Goal: Information Seeking & Learning: Check status

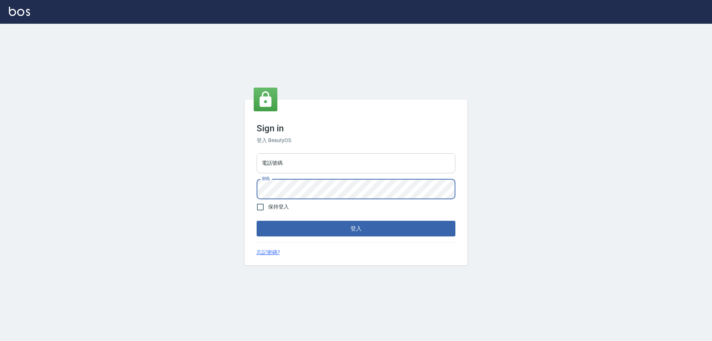
drag, startPoint x: 314, startPoint y: 230, endPoint x: 275, endPoint y: 164, distance: 76.1
click at [275, 164] on input "電話號碼" at bounding box center [355, 163] width 199 height 20
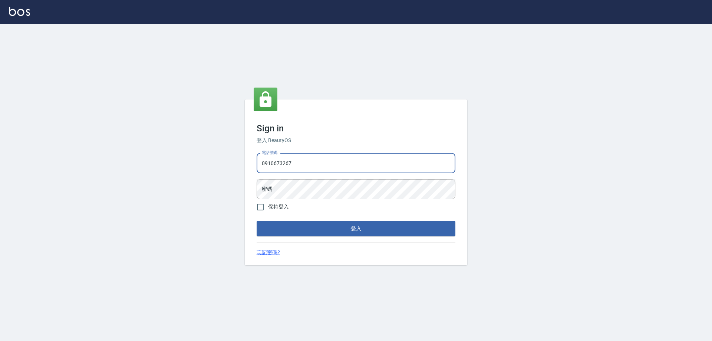
type input "0910673267"
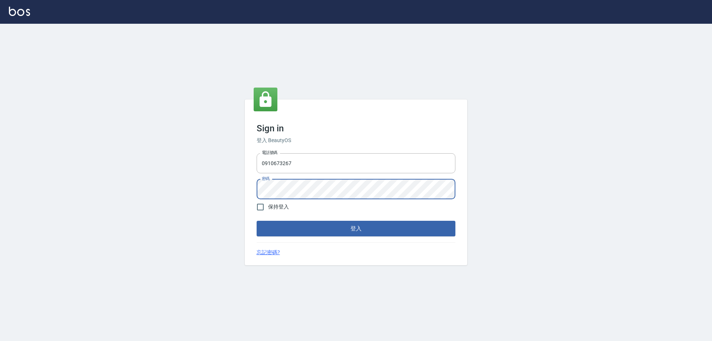
click at [256, 221] on button "登入" at bounding box center [355, 229] width 199 height 16
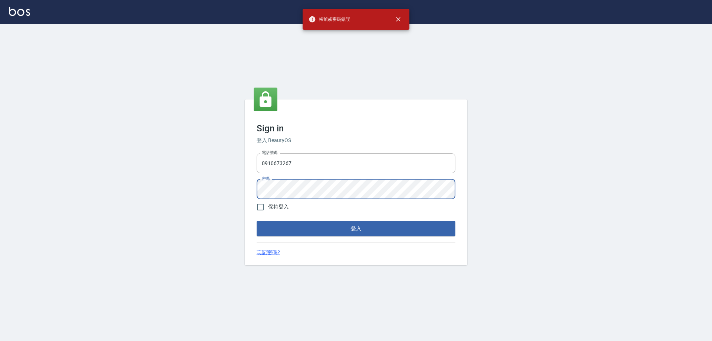
click at [250, 185] on div "Sign in 登入 BeautyOS 電話號碼 [PHONE_NUMBER] 電話號碼 密碼 密碼 保持登入 登入 忘記密碼?" at bounding box center [356, 182] width 222 height 166
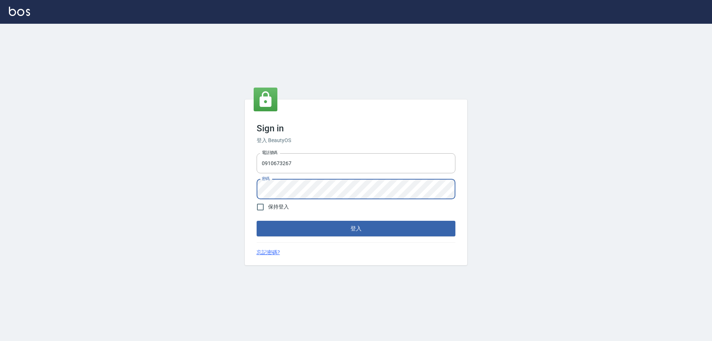
click at [256, 221] on button "登入" at bounding box center [355, 229] width 199 height 16
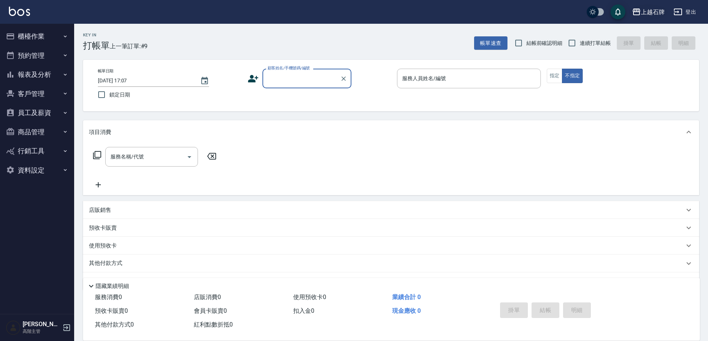
click at [654, 15] on div "上越石牌" at bounding box center [653, 11] width 24 height 9
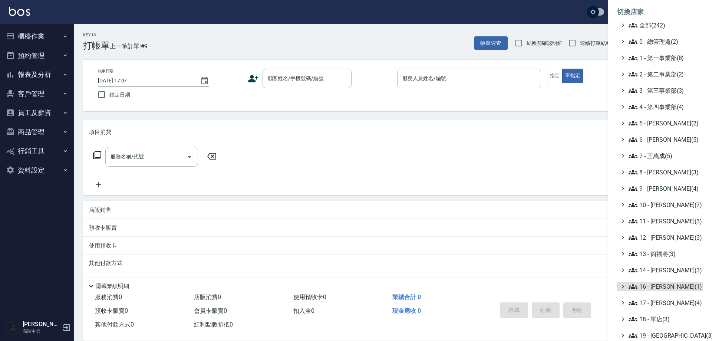
click at [656, 330] on ul "全部(242) 0 - 總管理處(2) 1 - 第一事業部(8) 2 - 第二事業部(2) 3 - 第三事業部(3) 4 - 第四事業部(4) 5 - [PE…" at bounding box center [660, 213] width 86 height 384
click at [656, 334] on span "19 - [GEOGRAPHIC_DATA](3)" at bounding box center [664, 335] width 72 height 9
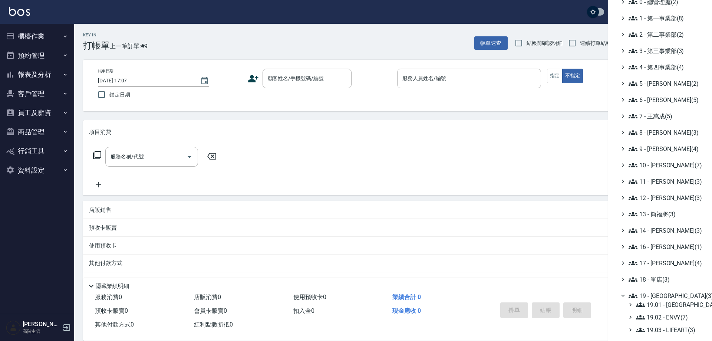
scroll to position [55, 0]
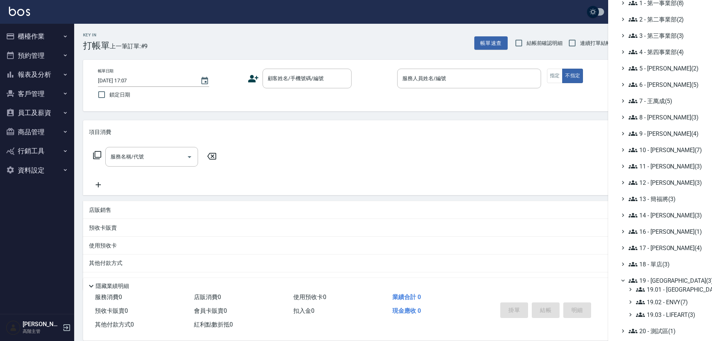
drag, startPoint x: 707, startPoint y: 294, endPoint x: 528, endPoint y: 139, distance: 236.2
click at [528, 139] on div at bounding box center [356, 170] width 712 height 341
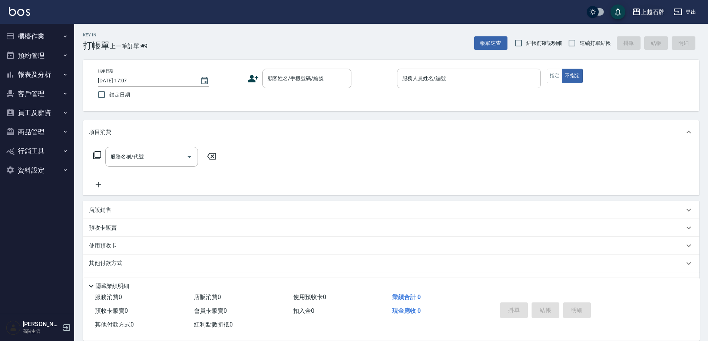
click at [652, 9] on div "上越石牌" at bounding box center [653, 11] width 24 height 9
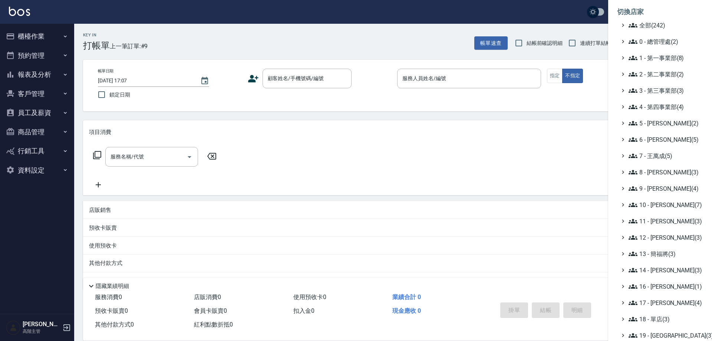
scroll to position [67, 0]
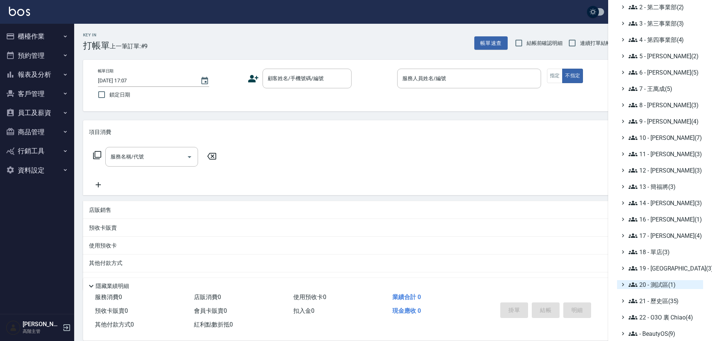
click at [661, 284] on span "20 - 測試區(1)" at bounding box center [664, 284] width 72 height 9
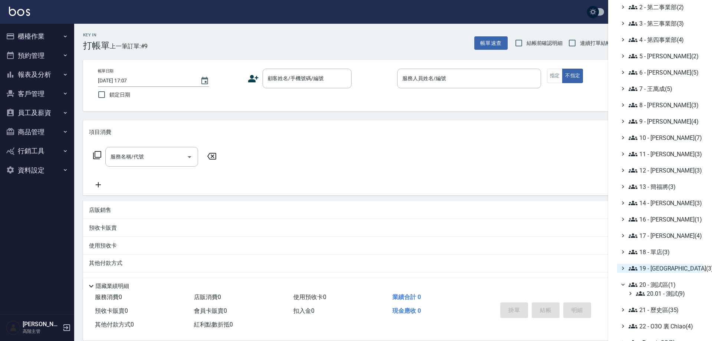
click at [656, 267] on span "19 - [GEOGRAPHIC_DATA](3)" at bounding box center [664, 268] width 72 height 9
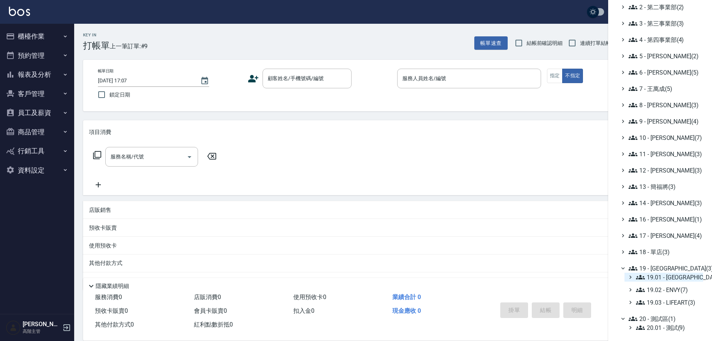
click at [674, 278] on span "19.01 - [GEOGRAPHIC_DATA] (11)" at bounding box center [668, 276] width 64 height 9
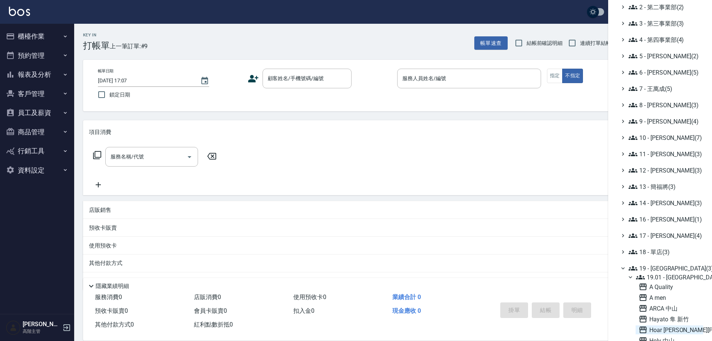
click at [674, 328] on span "Hoar [PERSON_NAME][PERSON_NAME]" at bounding box center [669, 329] width 62 height 9
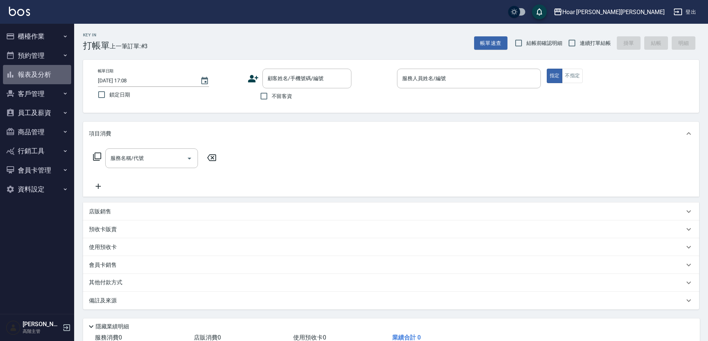
click at [26, 70] on button "報表及分析" at bounding box center [37, 74] width 68 height 19
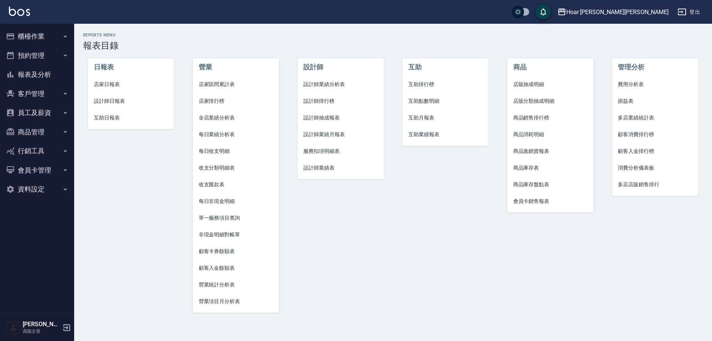
click at [327, 136] on span "設計師業績月報表" at bounding box center [340, 134] width 74 height 8
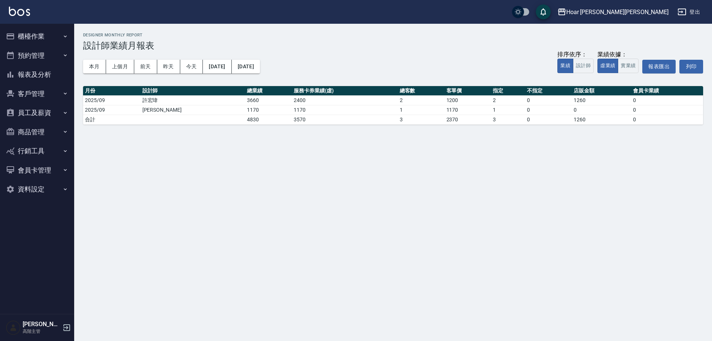
click at [35, 94] on button "客戶管理" at bounding box center [37, 93] width 68 height 19
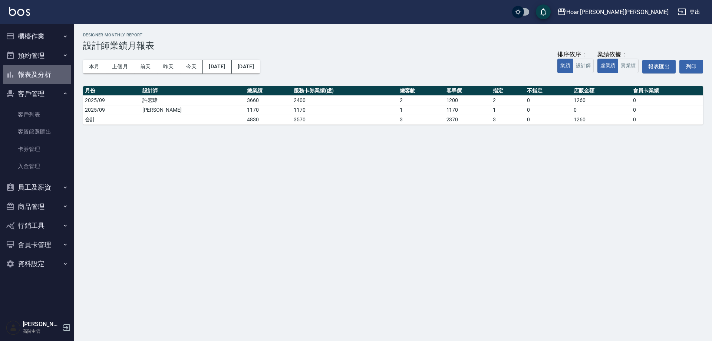
click at [32, 73] on button "報表及分析" at bounding box center [37, 74] width 68 height 19
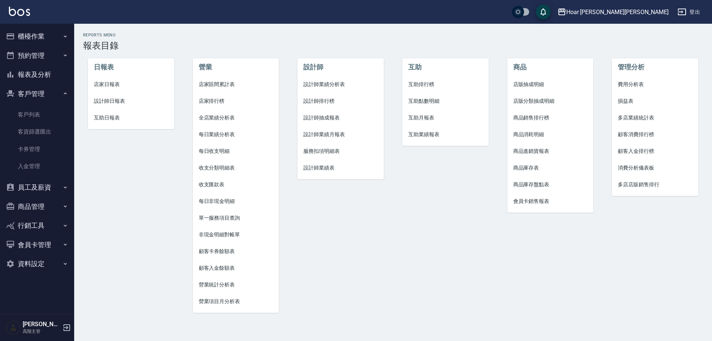
click at [312, 136] on span "設計師業績月報表" at bounding box center [340, 134] width 74 height 8
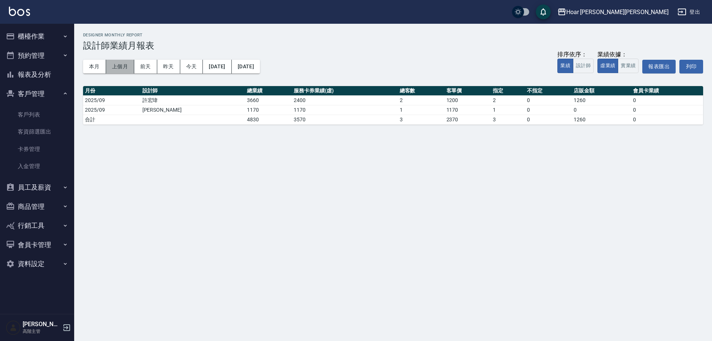
click at [116, 63] on button "上個月" at bounding box center [120, 67] width 28 height 14
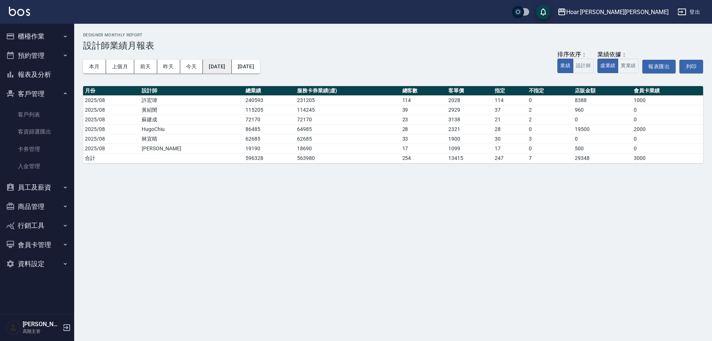
click at [230, 69] on button "[DATE]" at bounding box center [217, 67] width 29 height 14
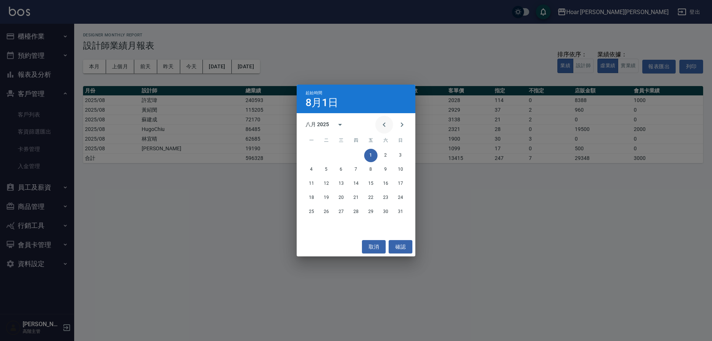
click at [384, 124] on icon "Previous month" at bounding box center [383, 124] width 3 height 4
click at [356, 155] on button "1" at bounding box center [355, 155] width 13 height 13
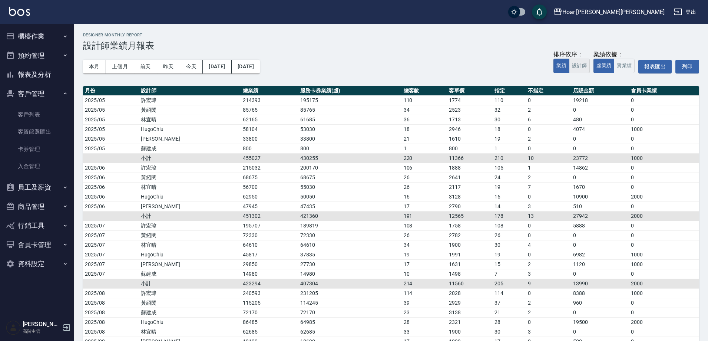
click at [578, 67] on button "設計師" at bounding box center [579, 66] width 21 height 14
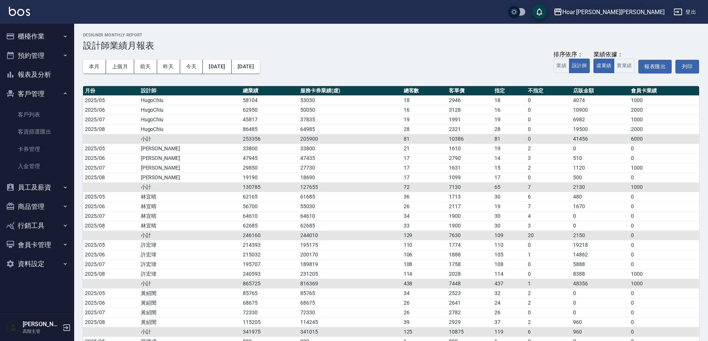
click at [644, 13] on div "Hoar [PERSON_NAME][PERSON_NAME]" at bounding box center [613, 11] width 102 height 9
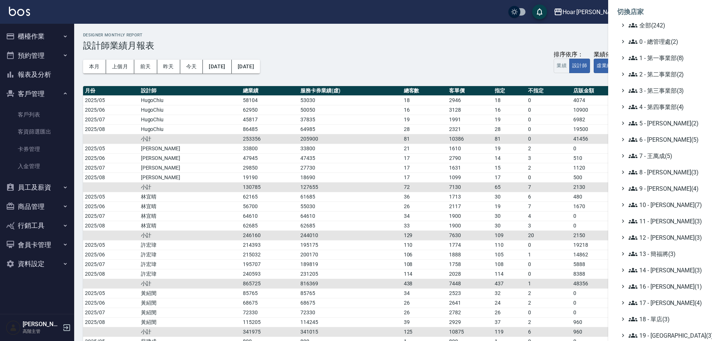
click at [371, 17] on div at bounding box center [356, 170] width 712 height 341
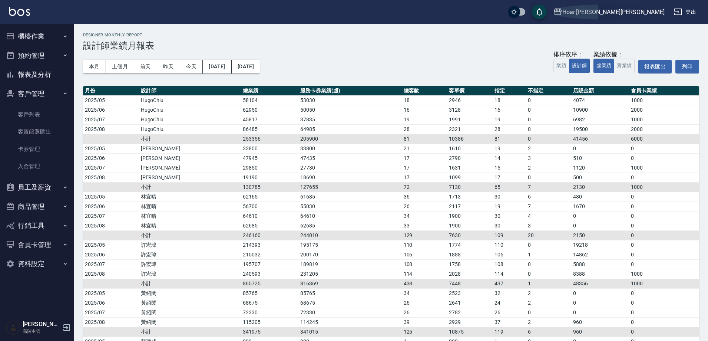
click at [634, 9] on div "Hoar [PERSON_NAME][PERSON_NAME]" at bounding box center [613, 11] width 102 height 9
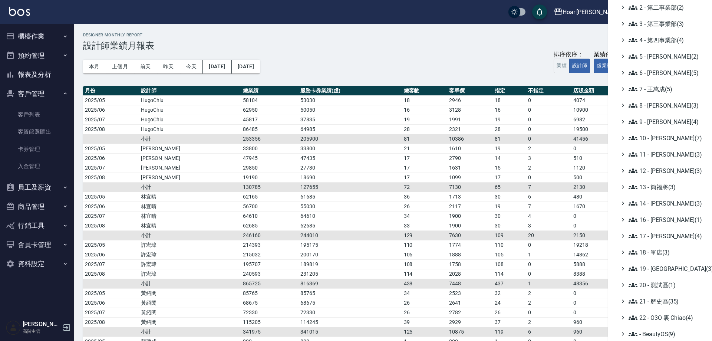
scroll to position [67, 0]
click at [659, 253] on span "18 - 單店(3)" at bounding box center [664, 251] width 72 height 9
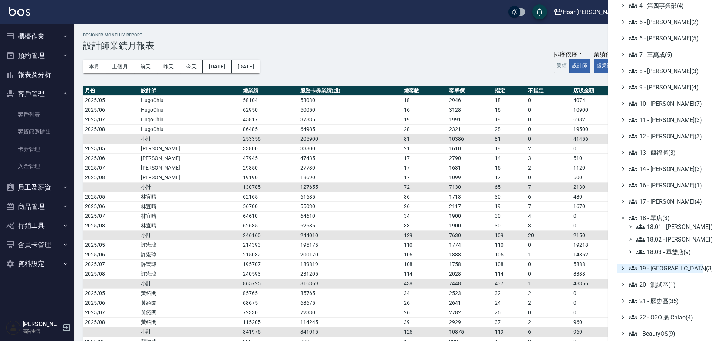
click at [657, 266] on span "19 - [GEOGRAPHIC_DATA](3)" at bounding box center [664, 268] width 72 height 9
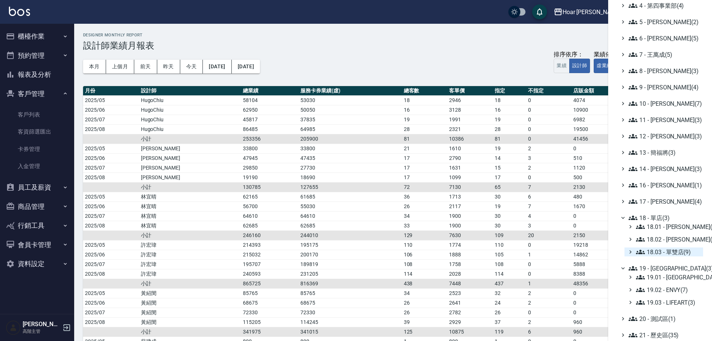
click at [666, 252] on span "18.03 - 單雙店(9)" at bounding box center [668, 251] width 64 height 9
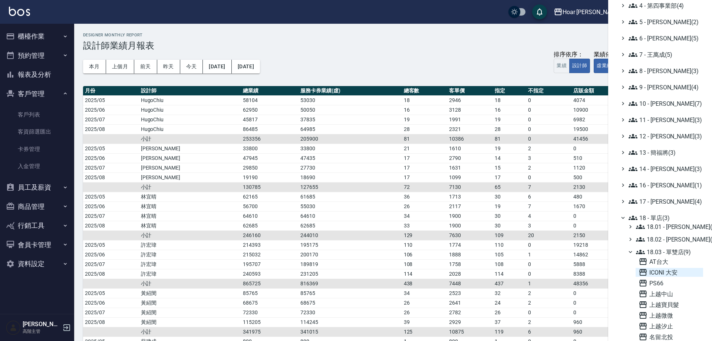
click at [662, 272] on span "ICONI 大安" at bounding box center [669, 272] width 62 height 9
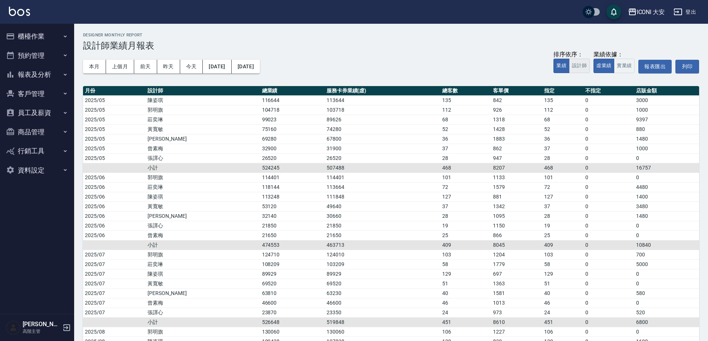
click at [581, 68] on button "設計師" at bounding box center [579, 66] width 21 height 14
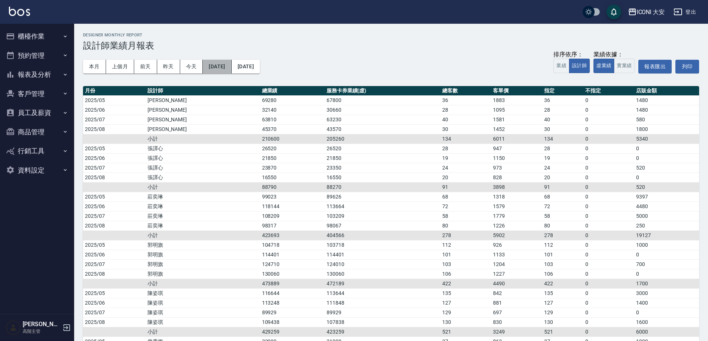
click at [216, 61] on button "[DATE]" at bounding box center [217, 67] width 29 height 14
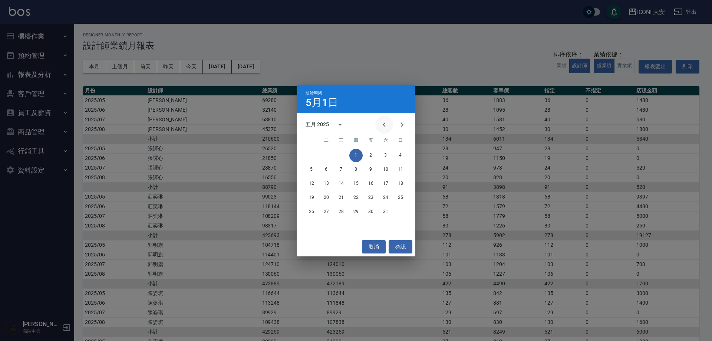
click at [382, 125] on icon "Previous month" at bounding box center [384, 124] width 9 height 9
click at [386, 152] on button "1" at bounding box center [385, 155] width 13 height 13
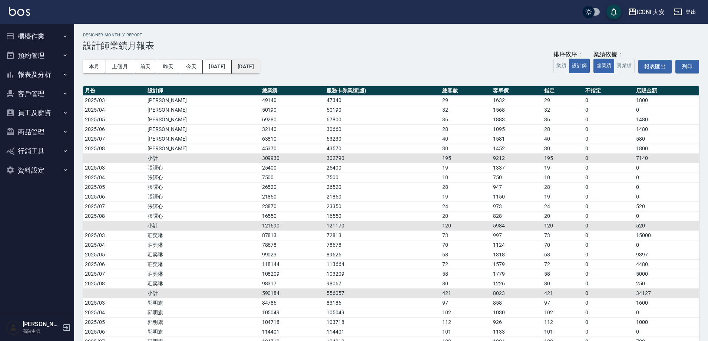
click at [260, 64] on button "[DATE]" at bounding box center [246, 67] width 28 height 14
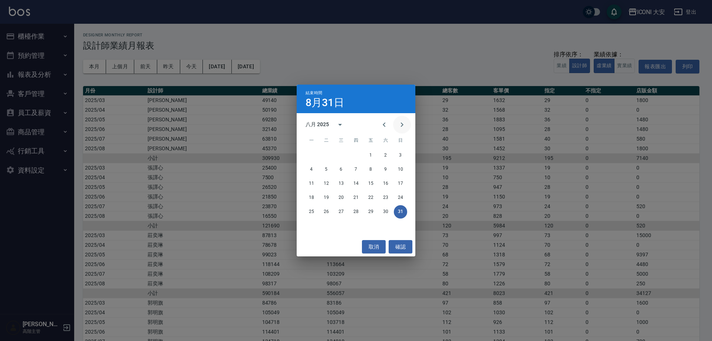
click at [402, 123] on icon "Next month" at bounding box center [401, 124] width 9 height 9
click at [358, 197] on button "25" at bounding box center [355, 197] width 13 height 13
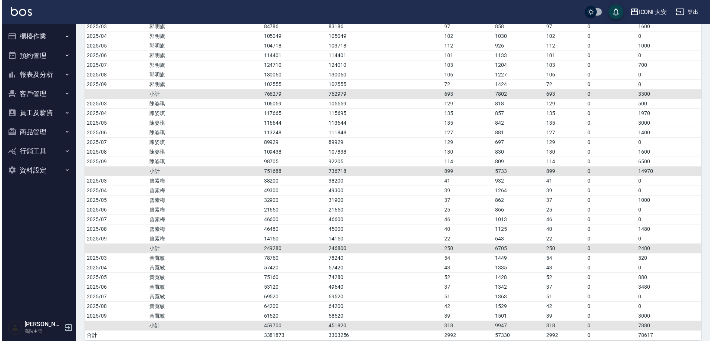
scroll to position [313, 0]
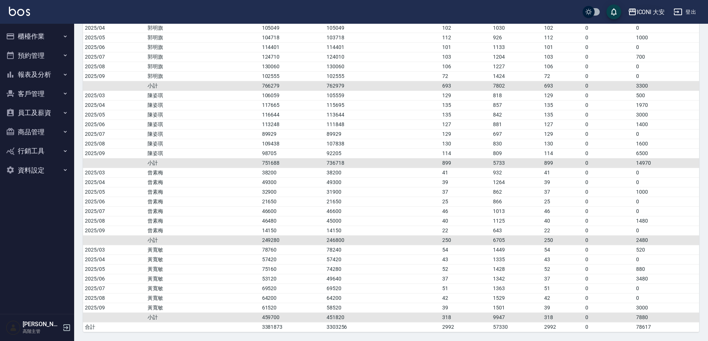
click at [641, 11] on div "ICONI 大安" at bounding box center [651, 11] width 28 height 9
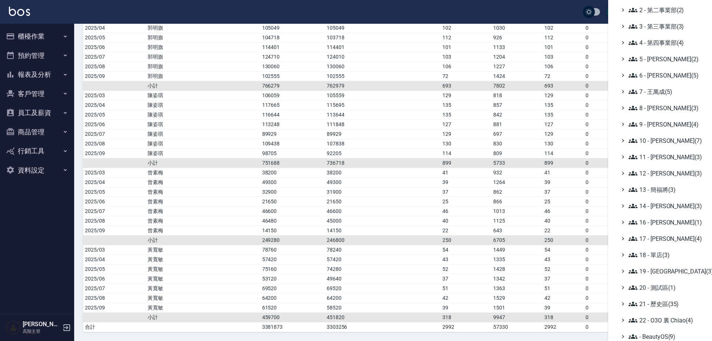
scroll to position [67, 0]
